Goal: Information Seeking & Learning: Learn about a topic

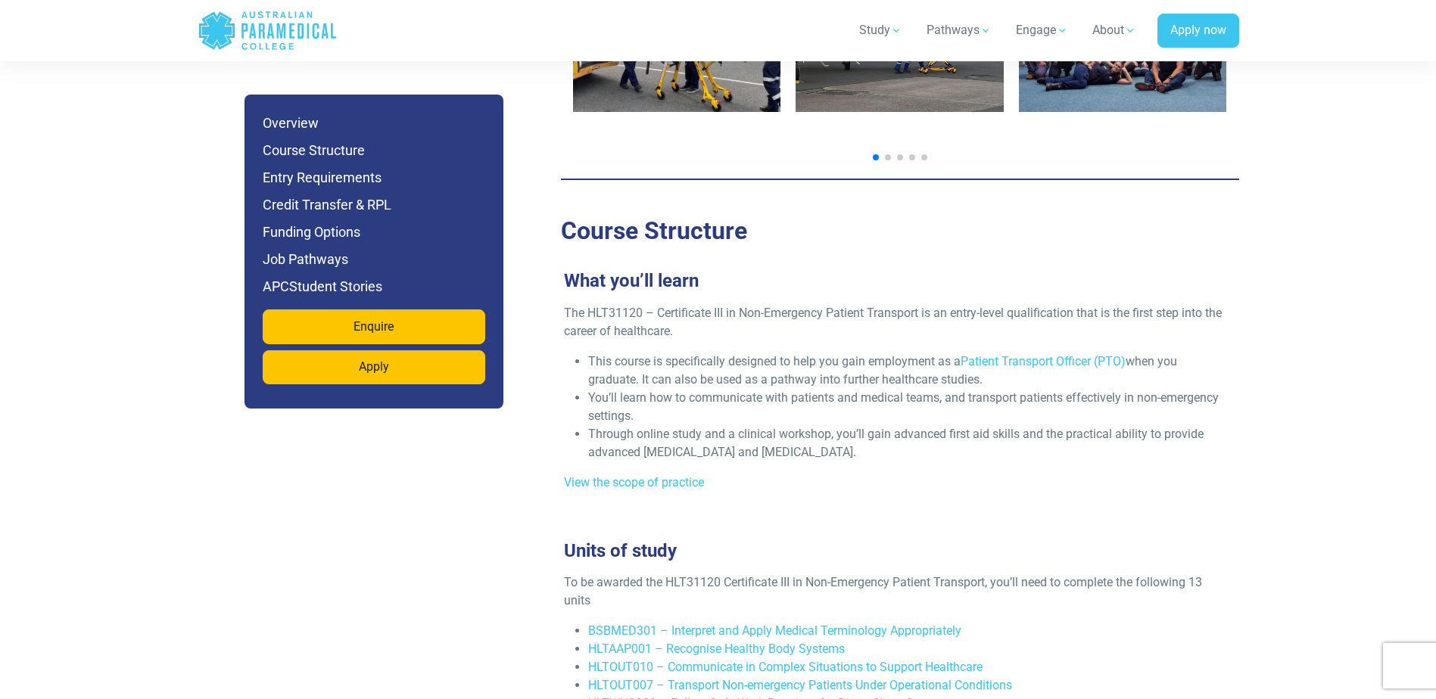
scroll to position [2422, 0]
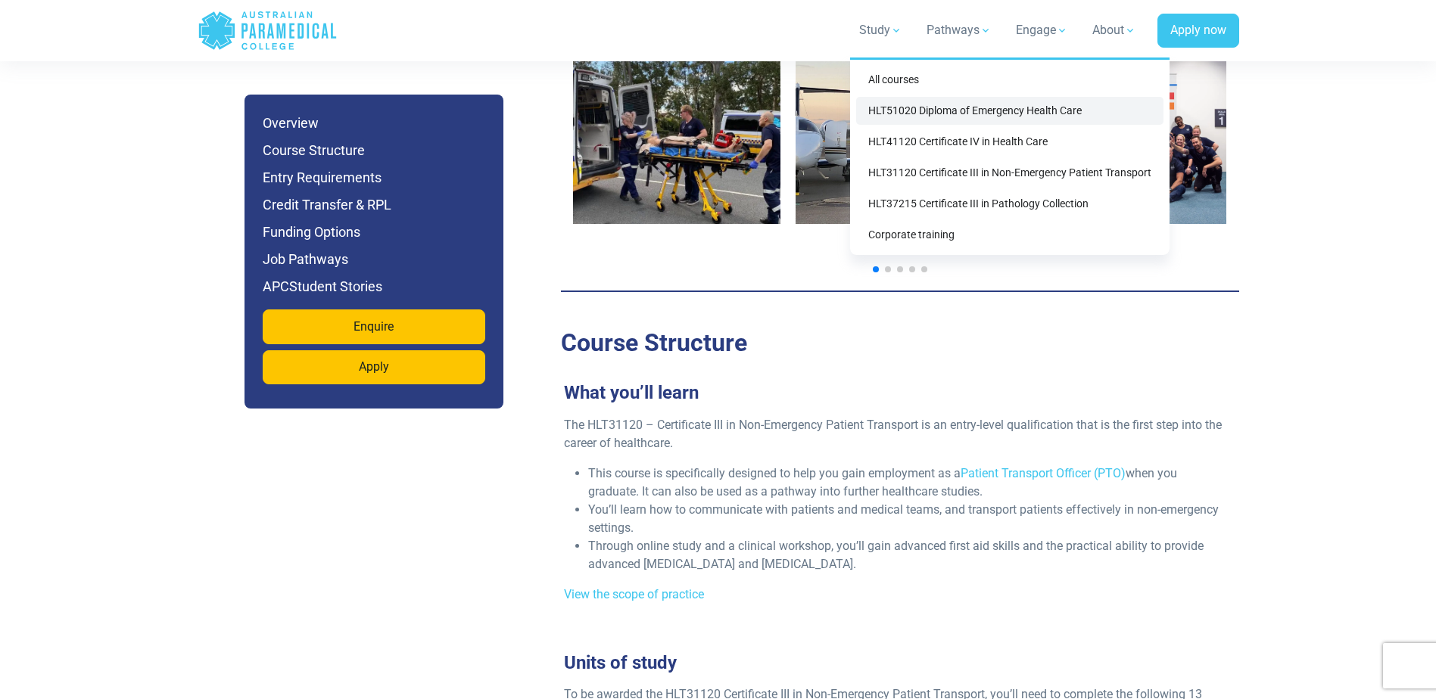
click at [1012, 109] on link "HLT51020 Diploma of Emergency Health Care" at bounding box center [1009, 111] width 307 height 28
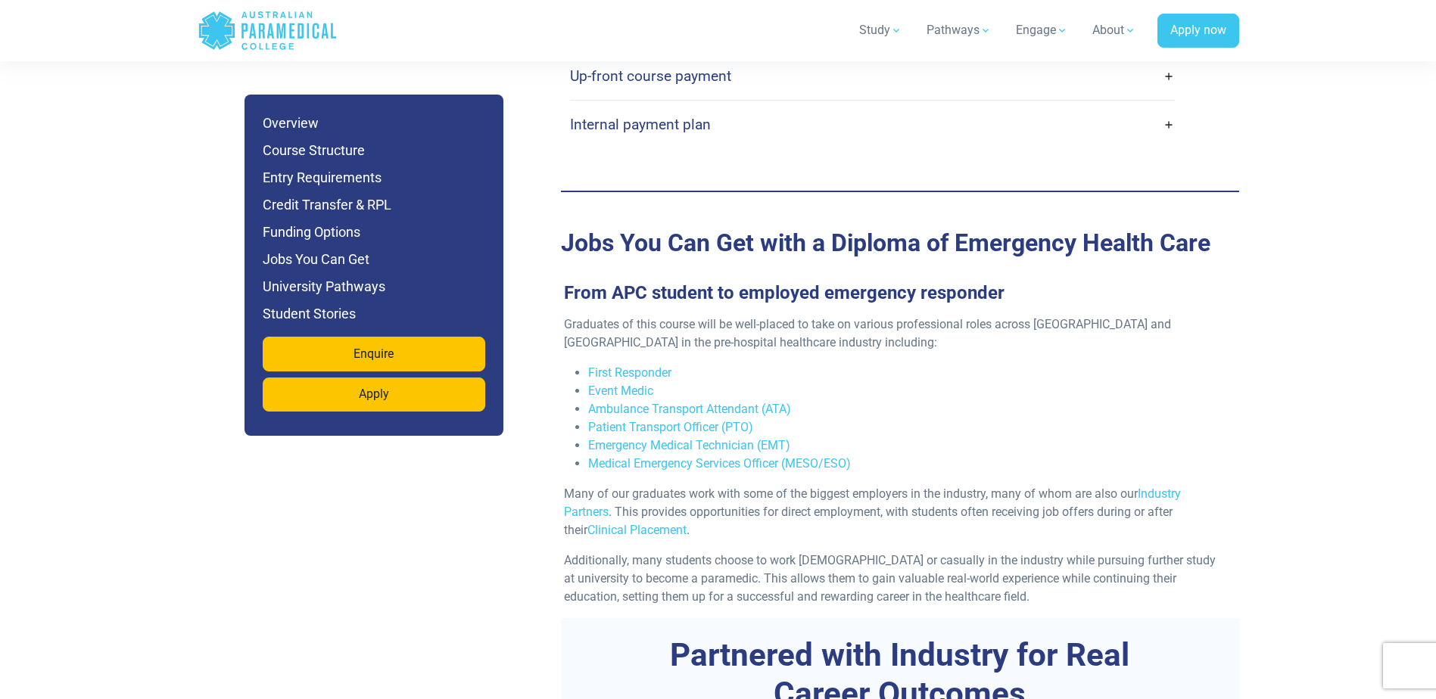
scroll to position [4843, 0]
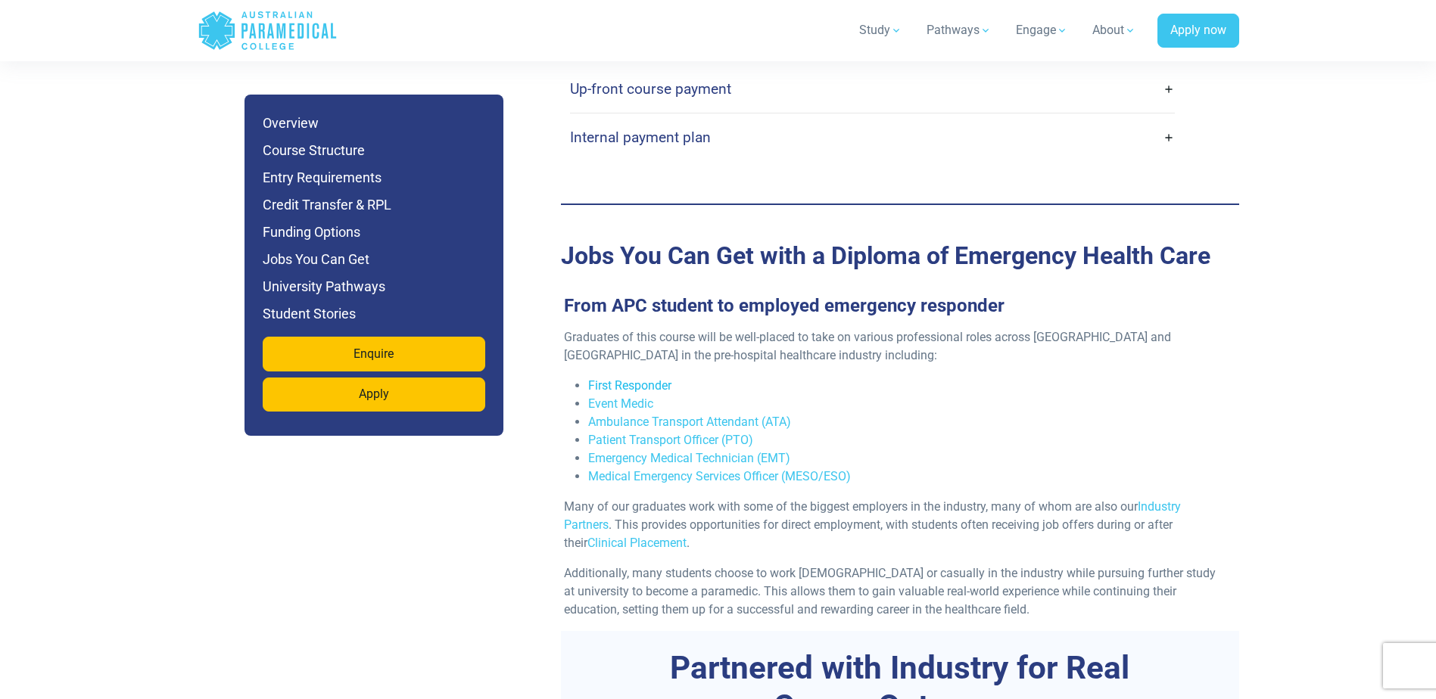
click at [664, 378] on link "First Responder" at bounding box center [629, 385] width 83 height 14
click at [625, 397] on link "Event Medic" at bounding box center [620, 404] width 65 height 14
click at [718, 451] on link "Emergency Medical Technician (EMT)" at bounding box center [689, 458] width 202 height 14
click at [734, 469] on link "Medical Emergency Services Officer (MESO/ESO)" at bounding box center [719, 476] width 263 height 14
click at [751, 469] on link "Medical Emergency Services Officer (MESO/ESO)" at bounding box center [719, 476] width 263 height 14
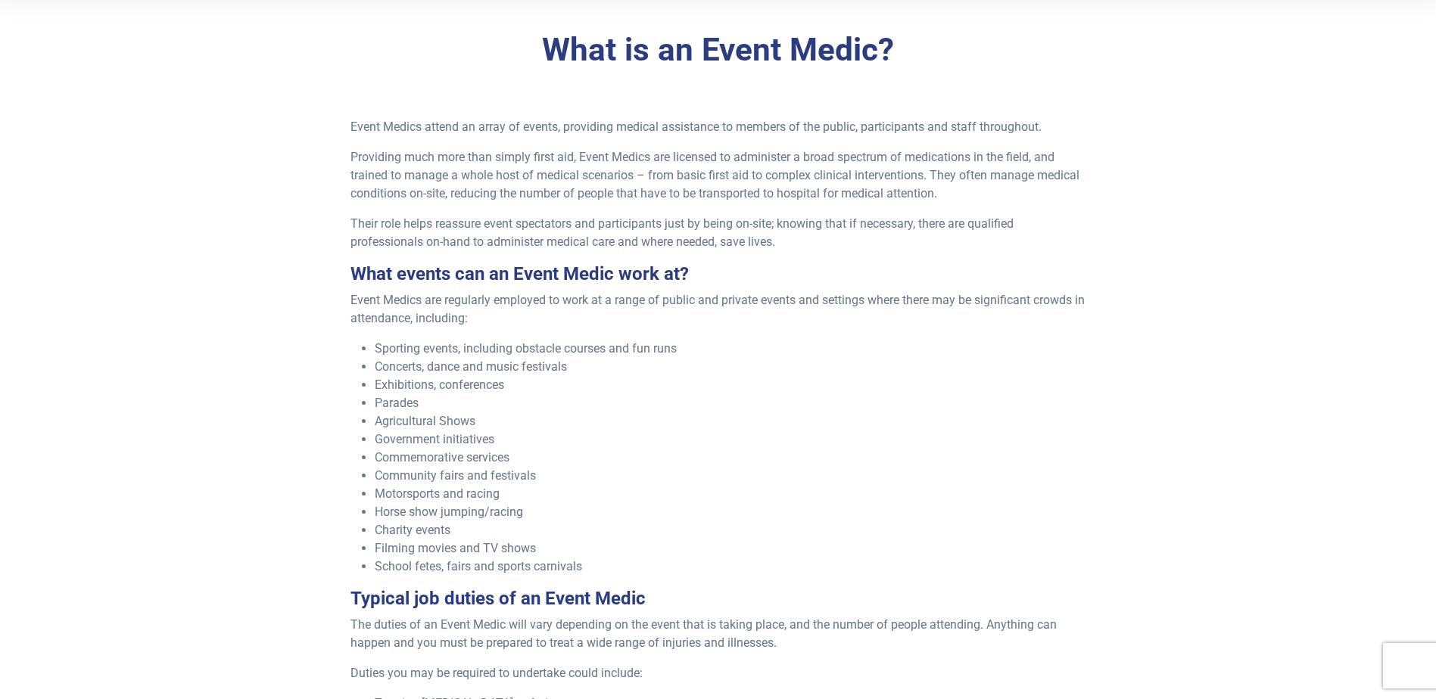
scroll to position [454, 0]
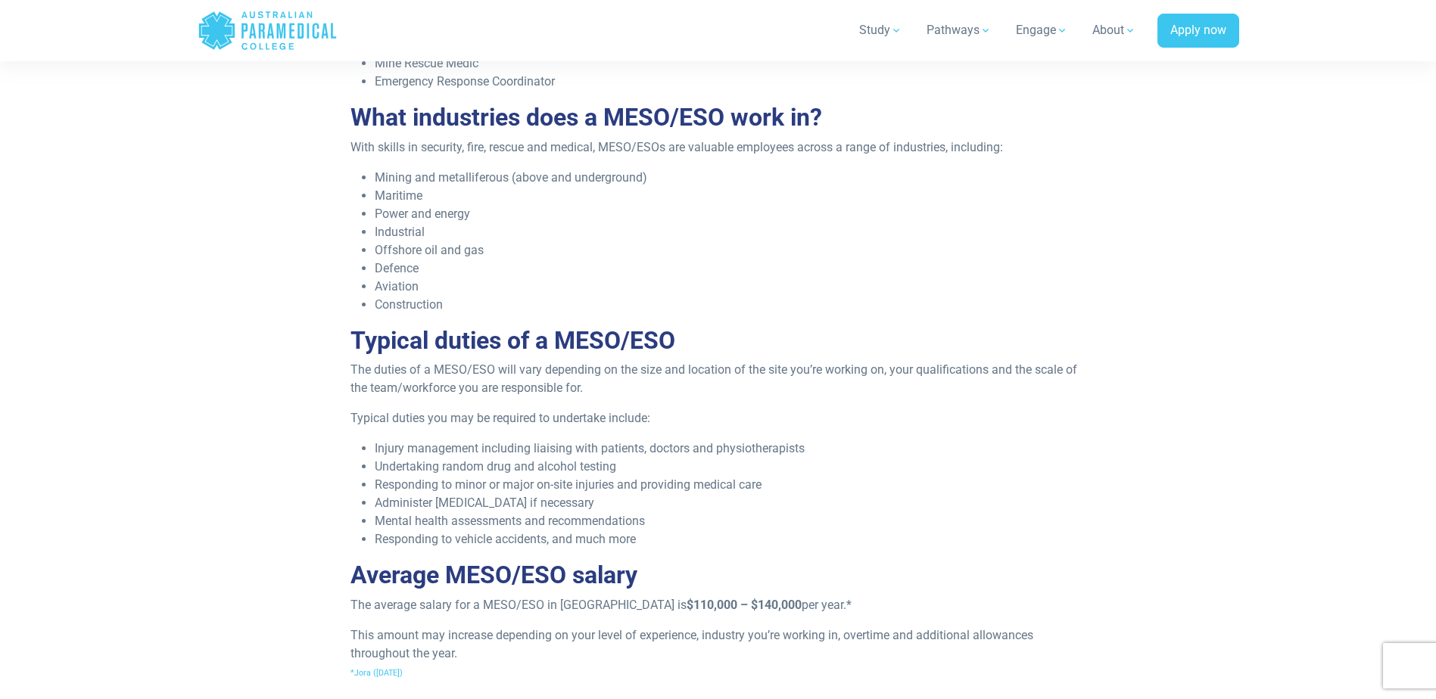
scroll to position [757, 0]
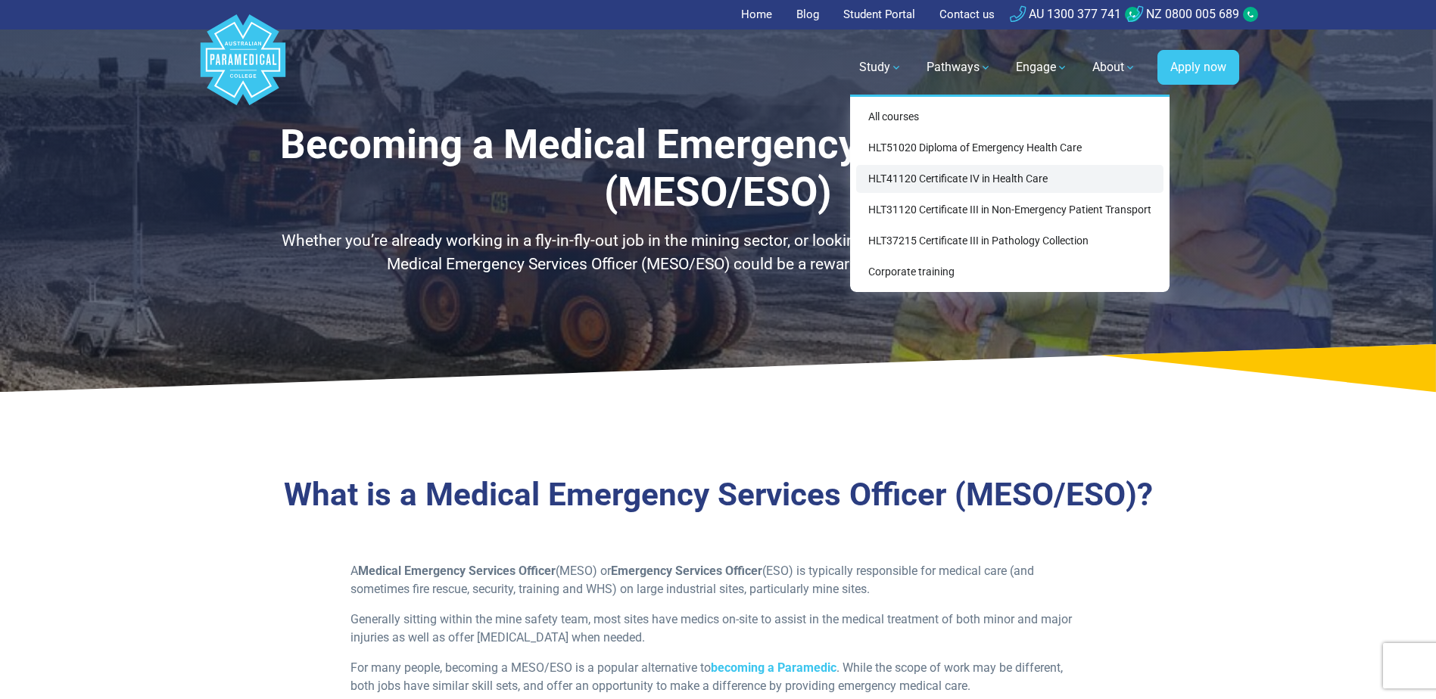
click at [890, 178] on link "HLT41120 Certificate IV in Health Care" at bounding box center [1009, 179] width 307 height 28
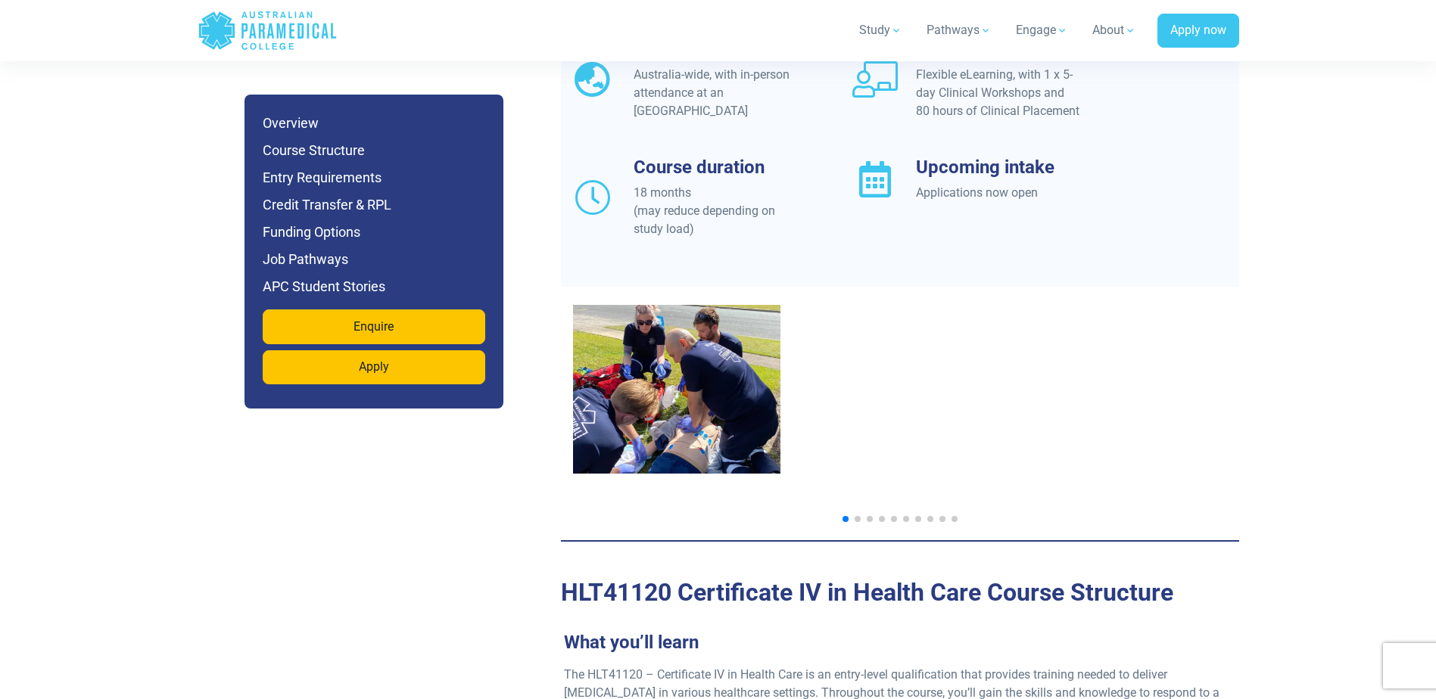
scroll to position [1362, 0]
